Goal: Task Accomplishment & Management: Manage account settings

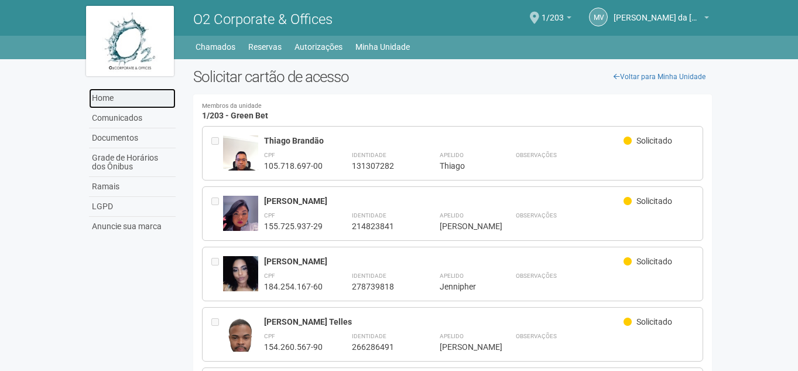
click at [95, 99] on link "Home" at bounding box center [132, 98] width 87 height 20
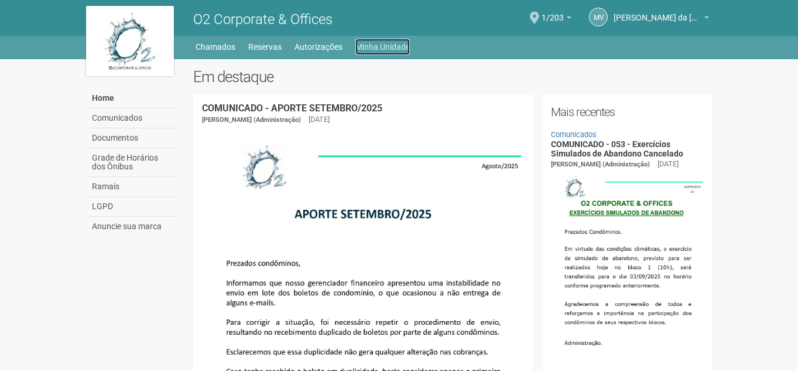
click at [355, 43] on link "Minha Unidade" at bounding box center [382, 47] width 54 height 16
click at [368, 42] on link "Minha Unidade" at bounding box center [382, 47] width 54 height 16
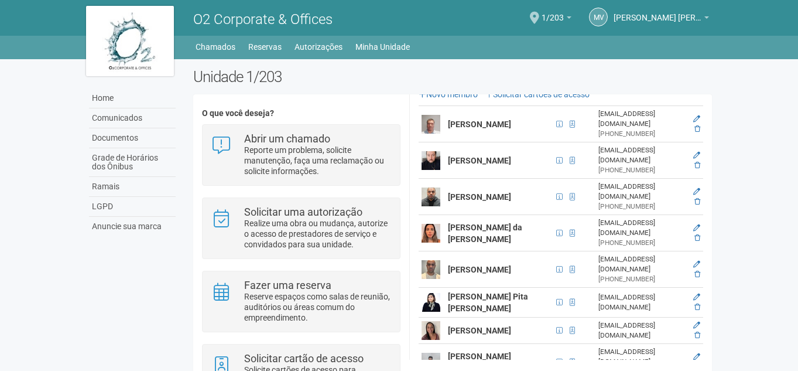
scroll to position [527, 0]
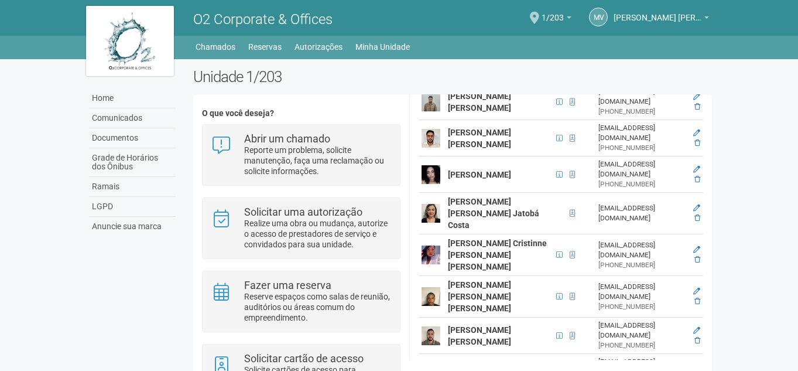
click at [599, 340] on div "[PHONE_NUMBER]" at bounding box center [642, 345] width 87 height 10
click at [444, 317] on td at bounding box center [432, 335] width 26 height 36
click at [470, 325] on strong "[PERSON_NAME] [PERSON_NAME]" at bounding box center [479, 335] width 63 height 21
click at [695, 327] on icon at bounding box center [696, 330] width 7 height 7
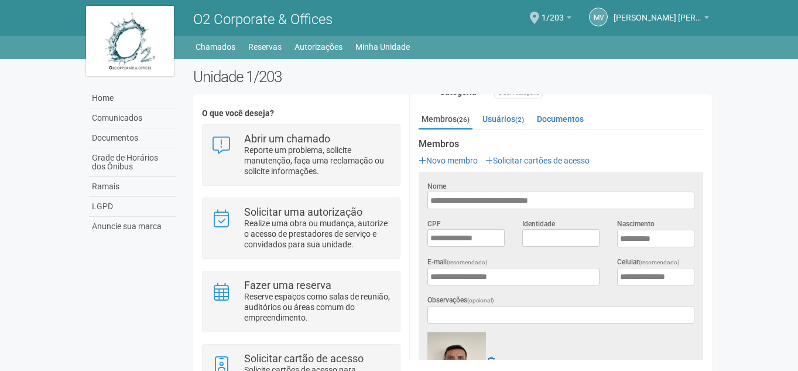
scroll to position [204, 0]
